Goal: Task Accomplishment & Management: Manage account settings

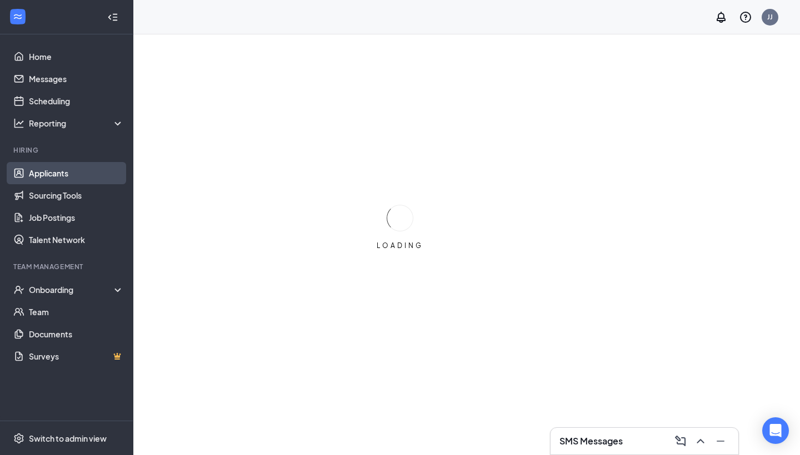
click at [44, 172] on link "Applicants" at bounding box center [76, 173] width 95 height 22
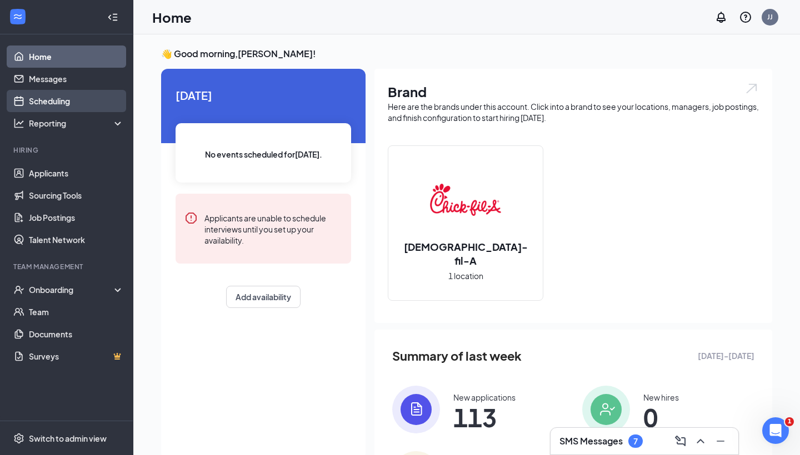
click at [87, 110] on link "Scheduling" at bounding box center [76, 101] width 95 height 22
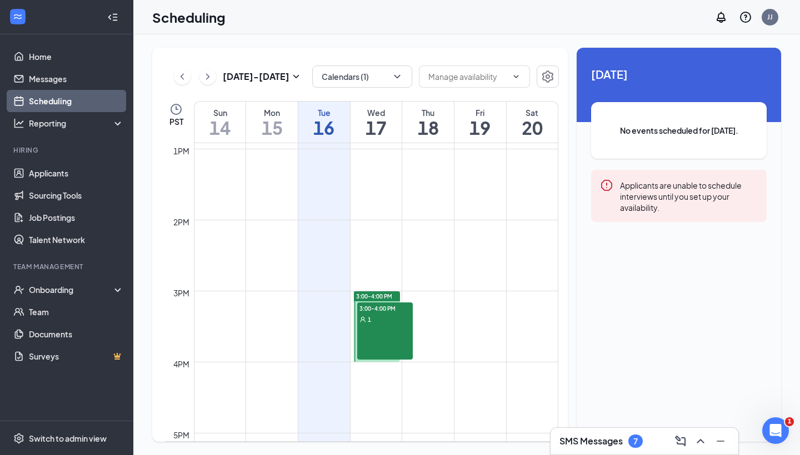
scroll to position [924, 0]
click at [374, 287] on div "3:00-4:00 PM" at bounding box center [377, 291] width 46 height 10
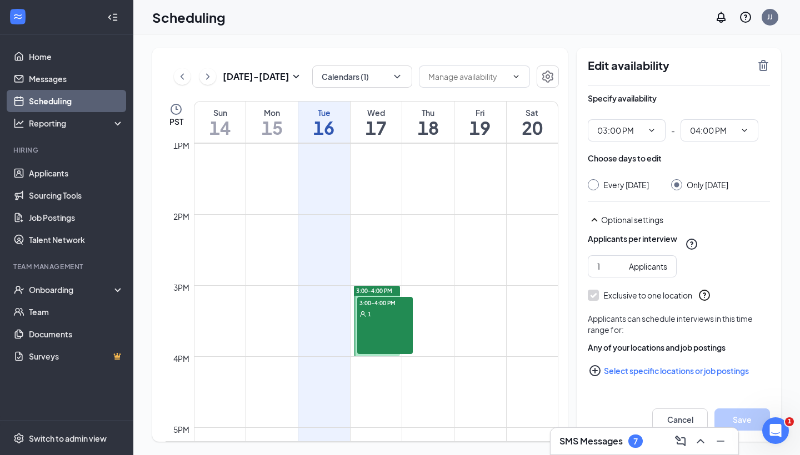
click at [374, 287] on span "3:00-4:00 PM" at bounding box center [374, 291] width 36 height 8
click at [614, 273] on input "1" at bounding box center [610, 266] width 27 height 12
click at [602, 273] on input "1" at bounding box center [610, 266] width 27 height 12
type input "19"
click at [723, 409] on button "Save" at bounding box center [742, 420] width 56 height 22
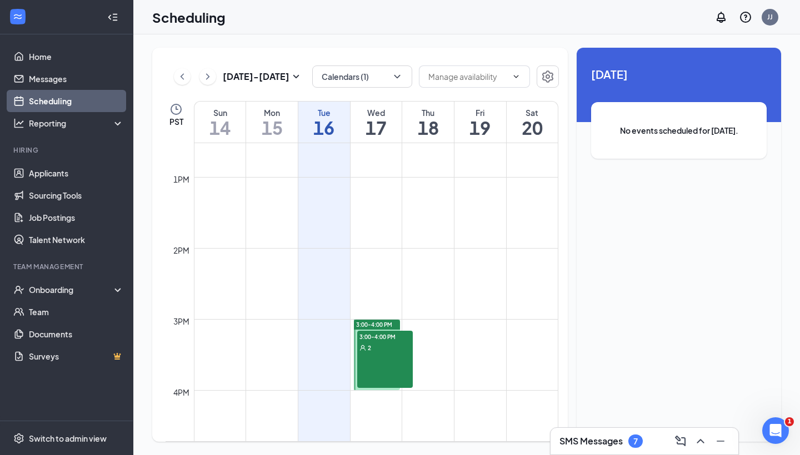
scroll to position [892, 0]
click at [58, 198] on link "Sourcing Tools" at bounding box center [76, 195] width 95 height 22
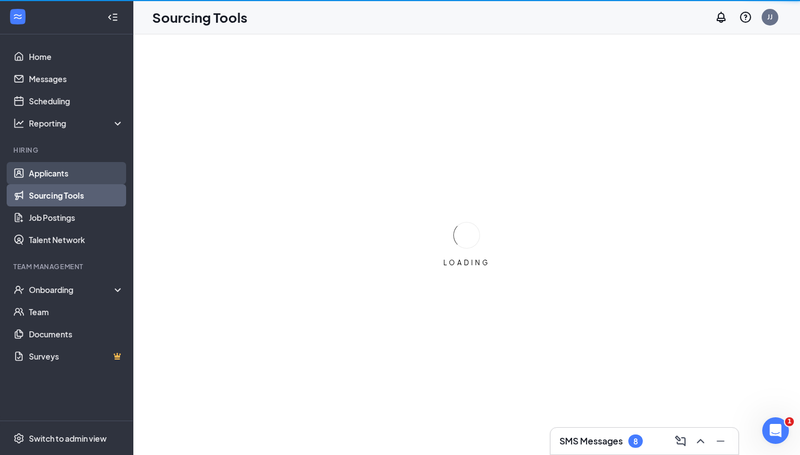
click at [51, 172] on link "Applicants" at bounding box center [76, 173] width 95 height 22
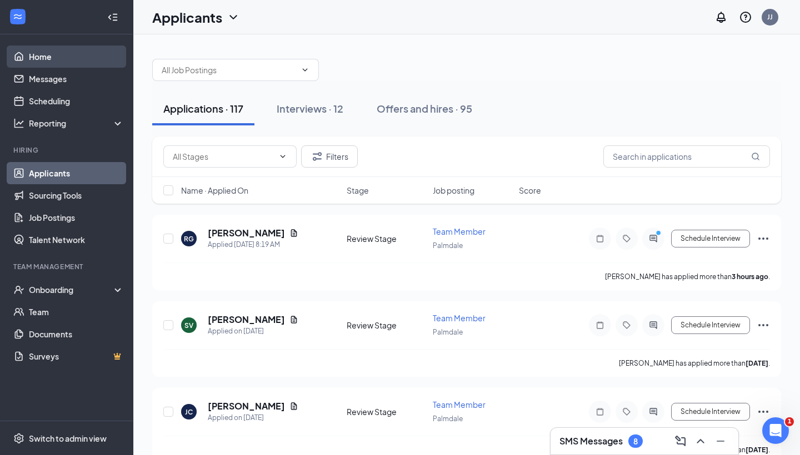
click at [53, 57] on link "Home" at bounding box center [76, 57] width 95 height 22
